Goal: Navigation & Orientation: Find specific page/section

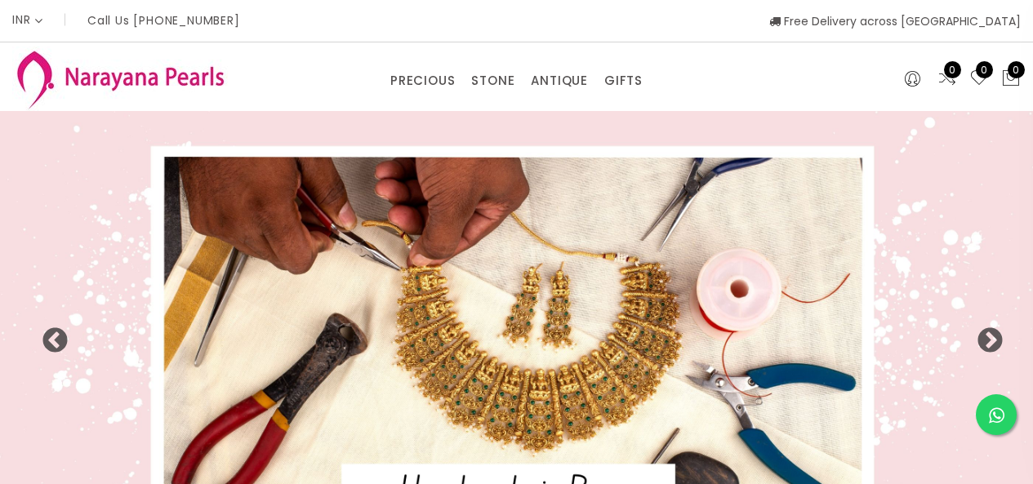
select select "INR"
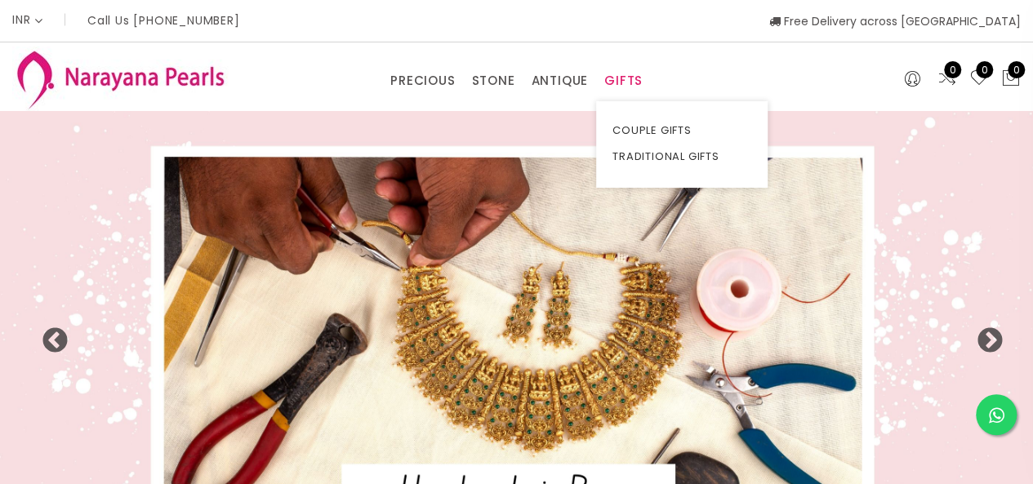
click at [615, 78] on link "GIFTS" at bounding box center [623, 81] width 38 height 24
click at [661, 148] on link "TRADITIONAL GIFTS" at bounding box center [681, 157] width 139 height 26
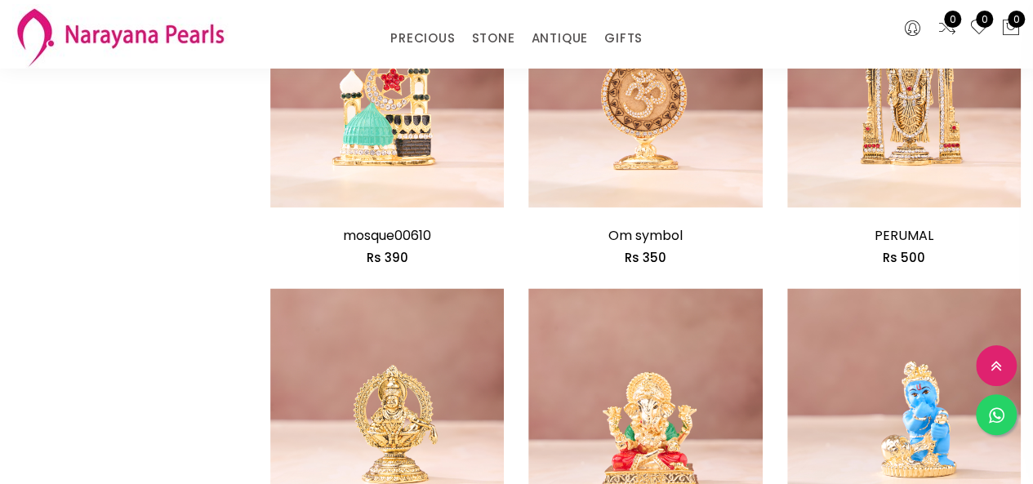
scroll to position [1306, 0]
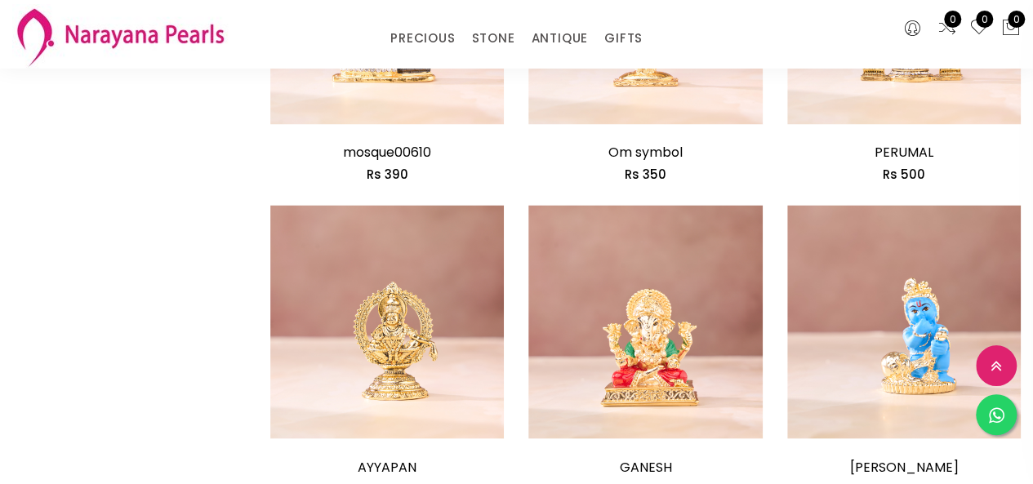
click at [919, 331] on div "Default Price - High to Low Price - Low to High 96 products found Add to cart P…" at bounding box center [645, 45] width 775 height 2308
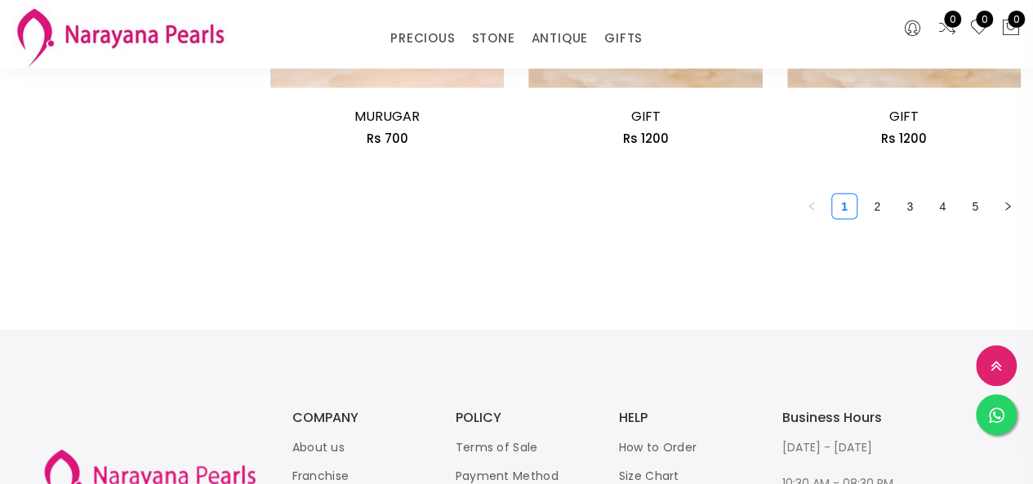
scroll to position [2204, 0]
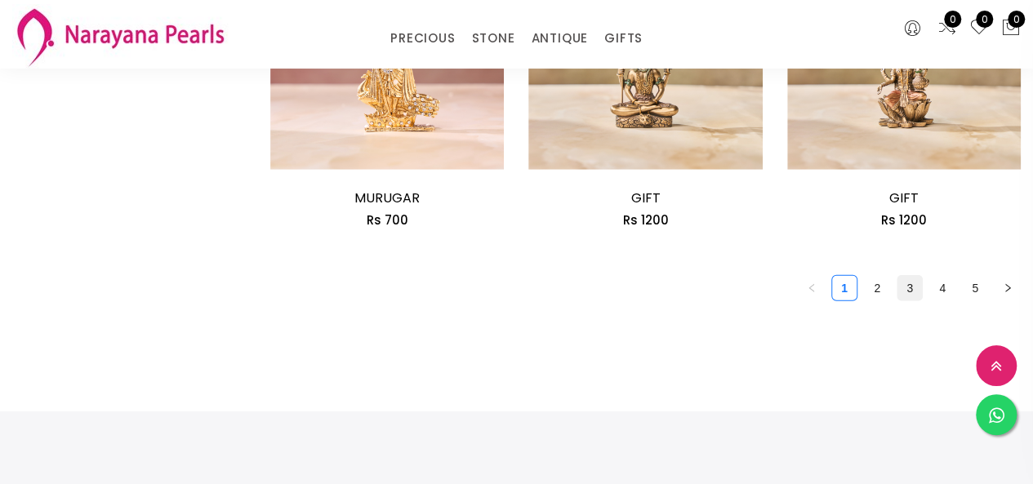
click at [921, 290] on link "3" at bounding box center [909, 288] width 24 height 24
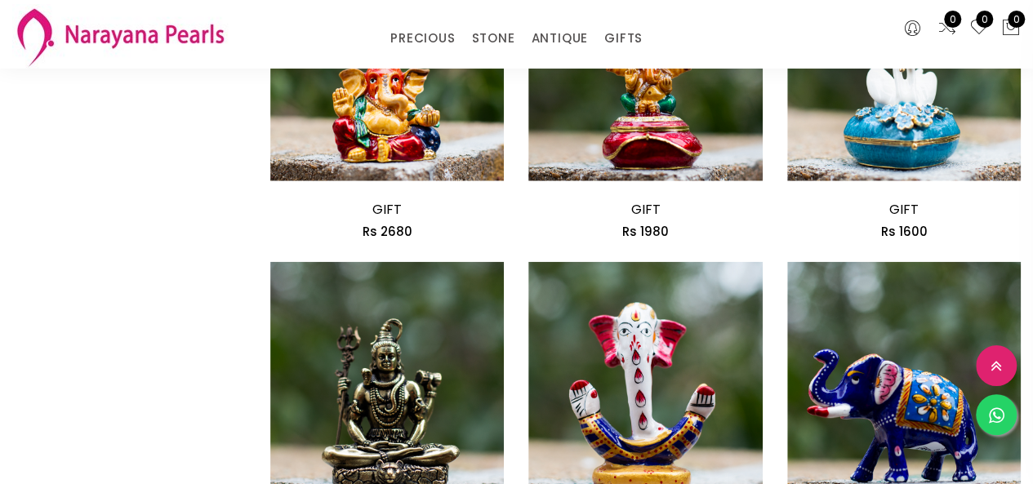
scroll to position [2122, 0]
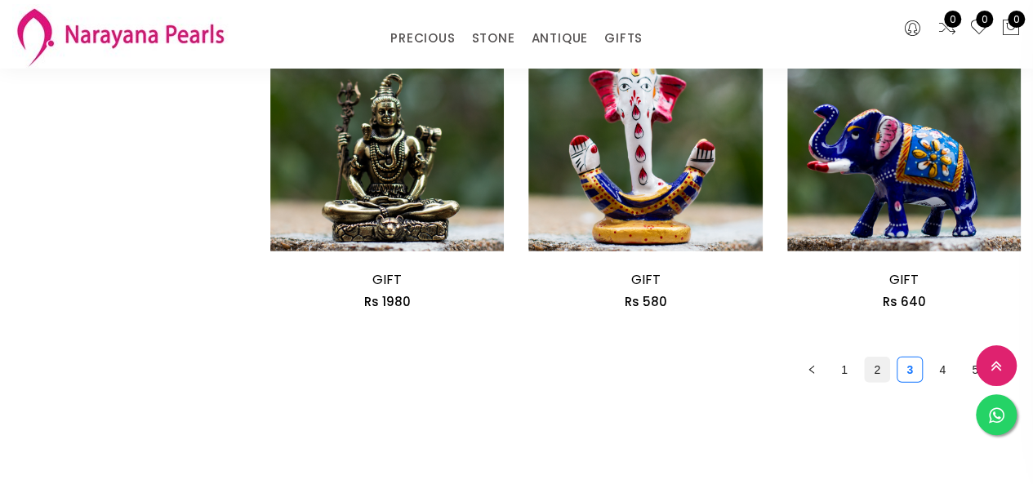
click at [878, 378] on link "2" at bounding box center [876, 370] width 24 height 24
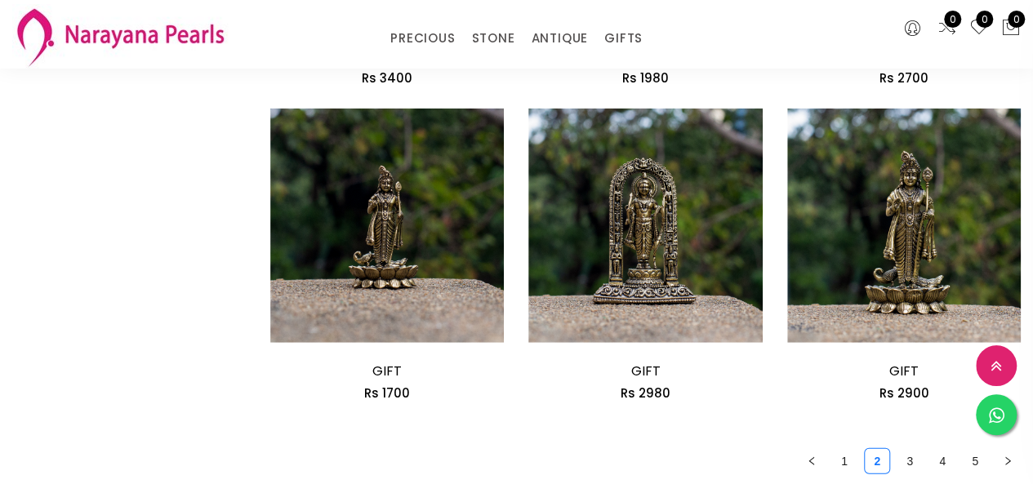
scroll to position [2041, 0]
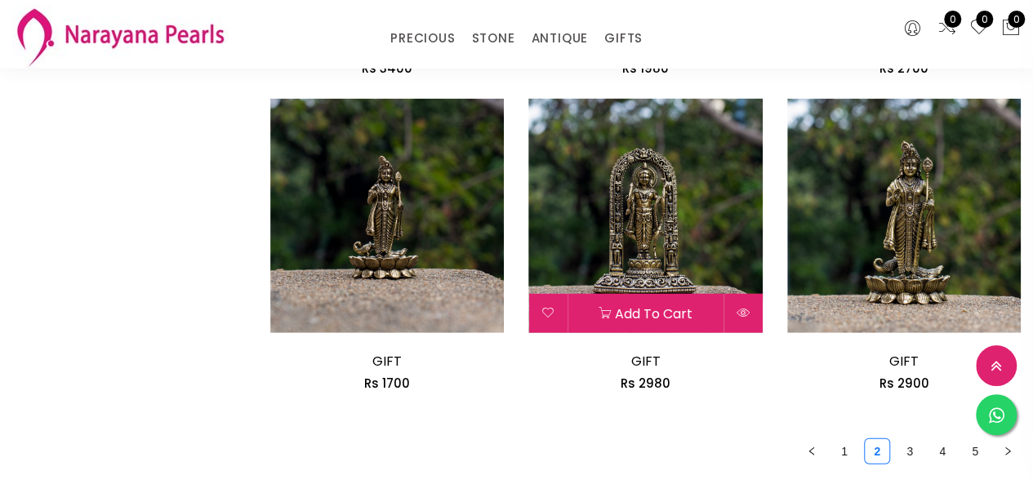
click at [746, 381] on div "Rs 2980" at bounding box center [644, 384] width 233 height 20
